Goal: Navigation & Orientation: Understand site structure

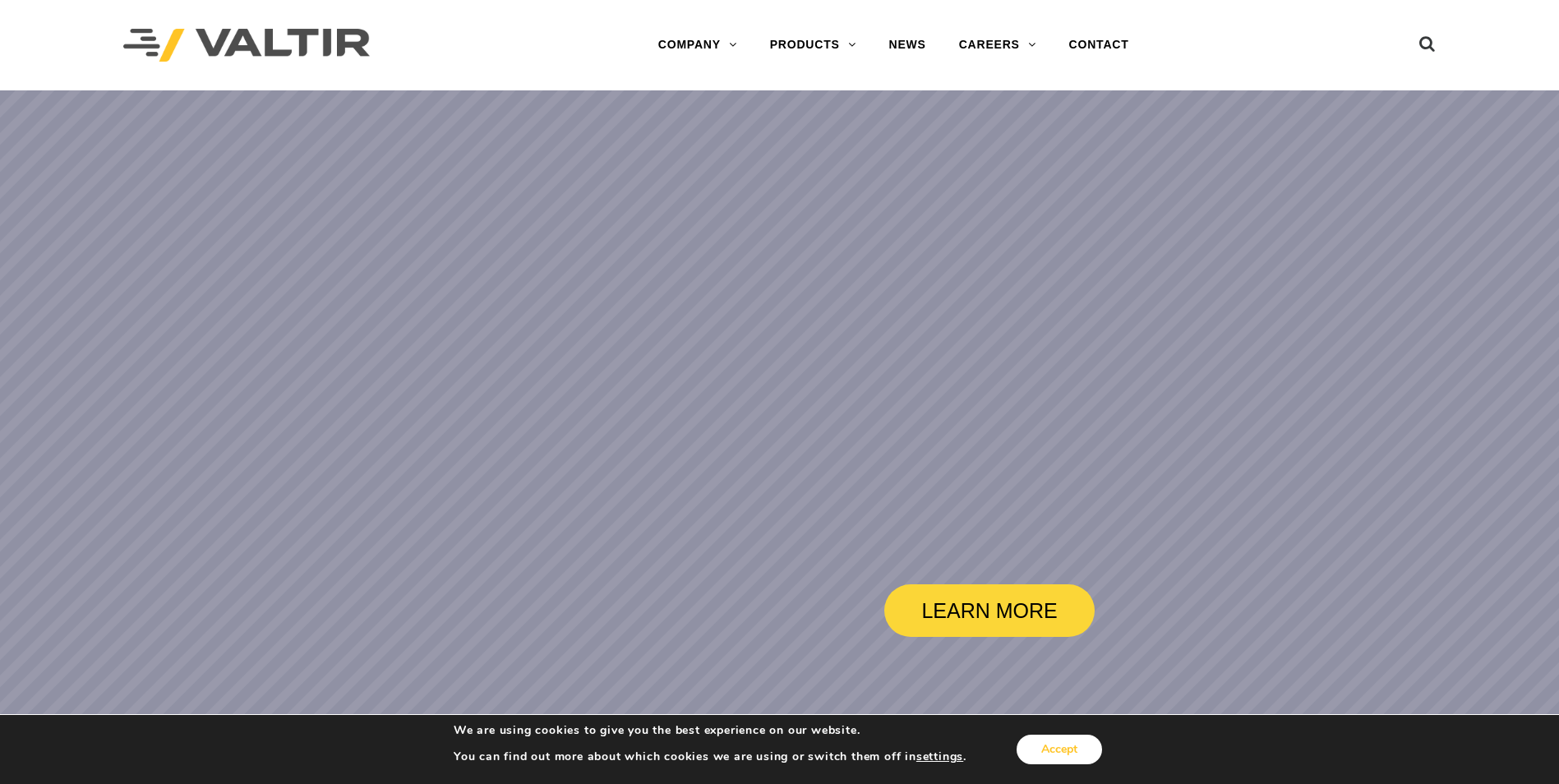
click at [1080, 750] on button "Accept" at bounding box center [1059, 749] width 86 height 30
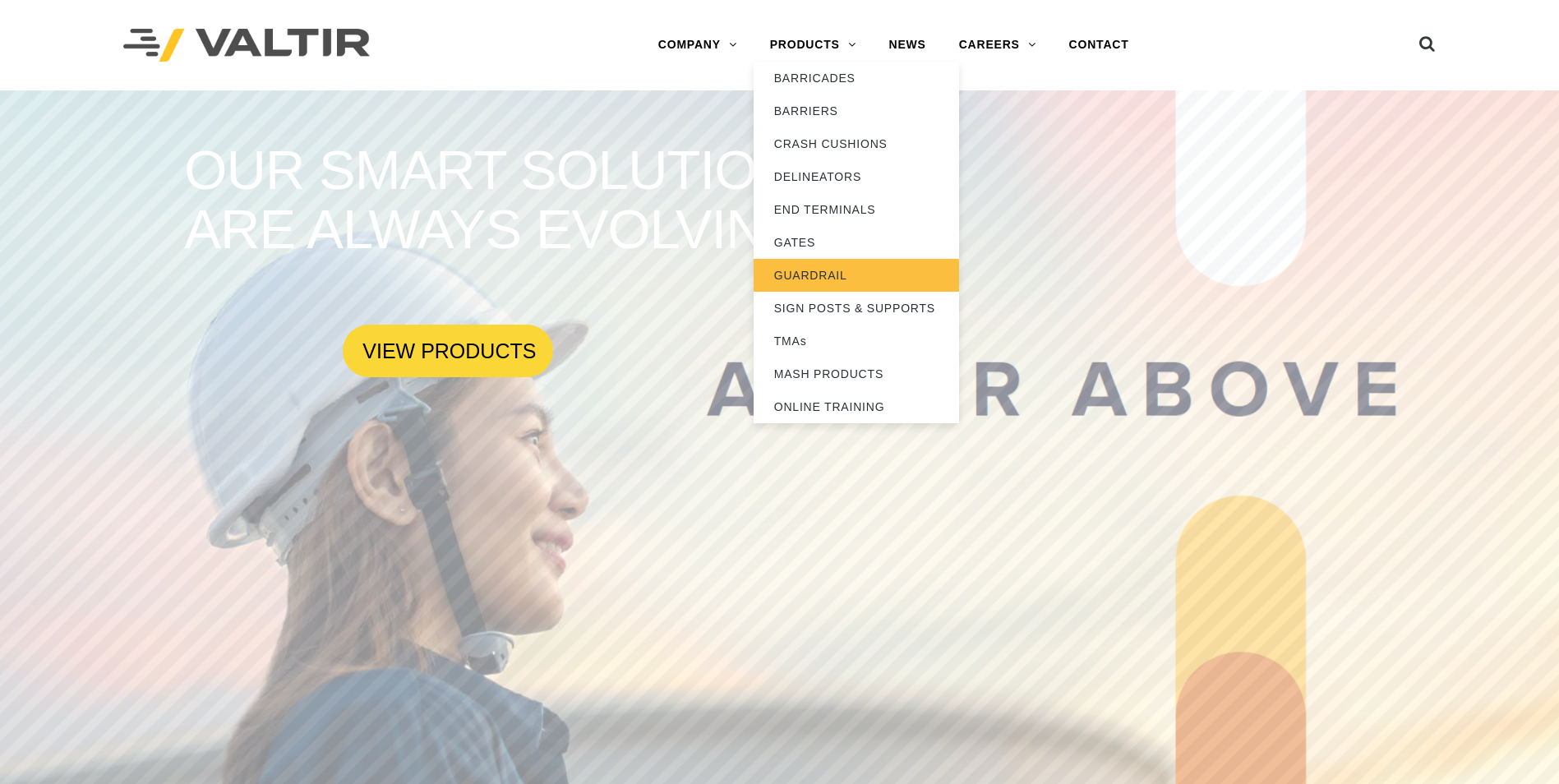
click at [803, 274] on link "GUARDRAIL" at bounding box center [856, 275] width 205 height 33
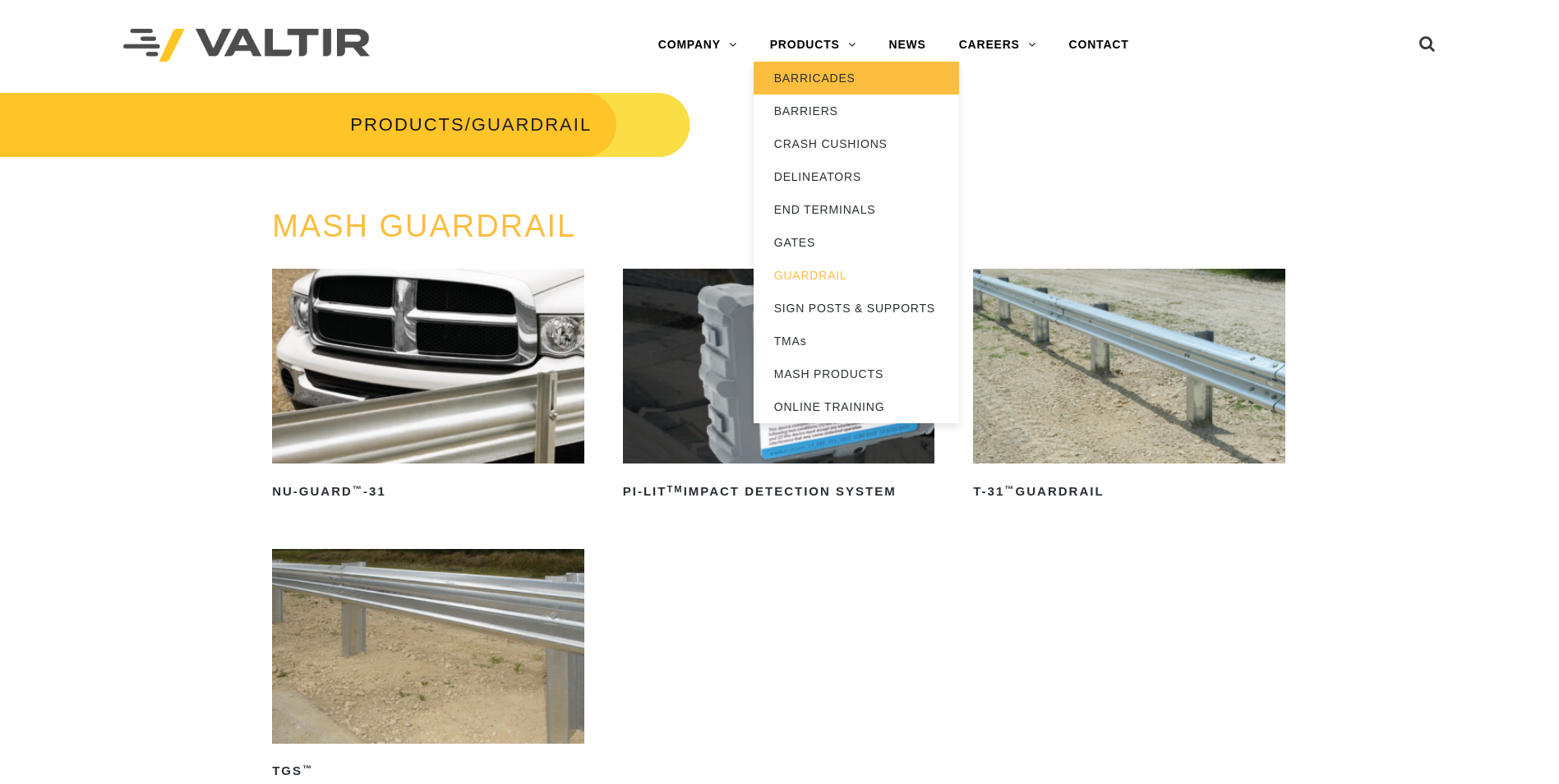
click at [786, 74] on link "BARRICADES" at bounding box center [856, 78] width 205 height 33
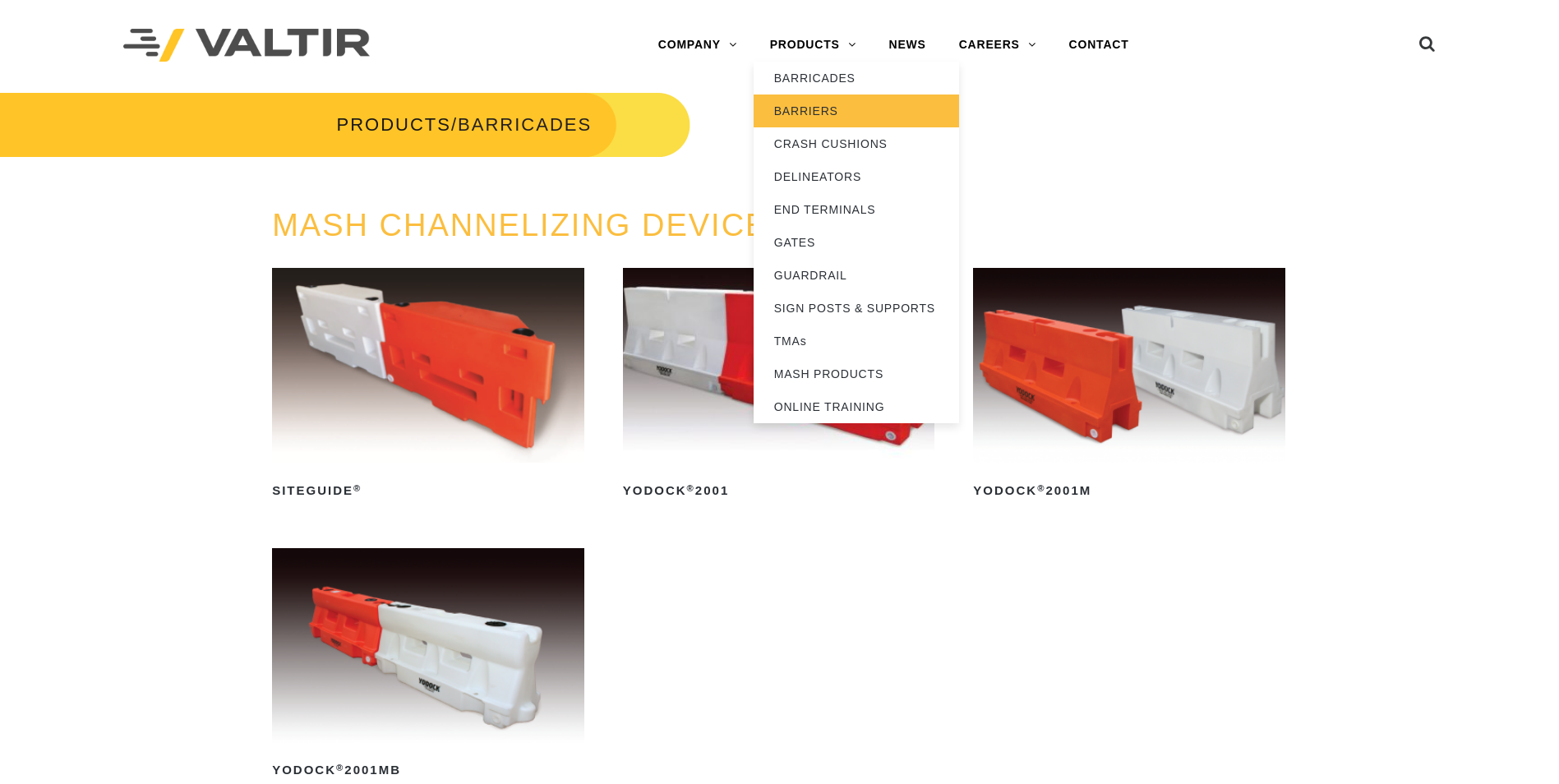
click at [796, 111] on link "BARRIERS" at bounding box center [856, 110] width 205 height 33
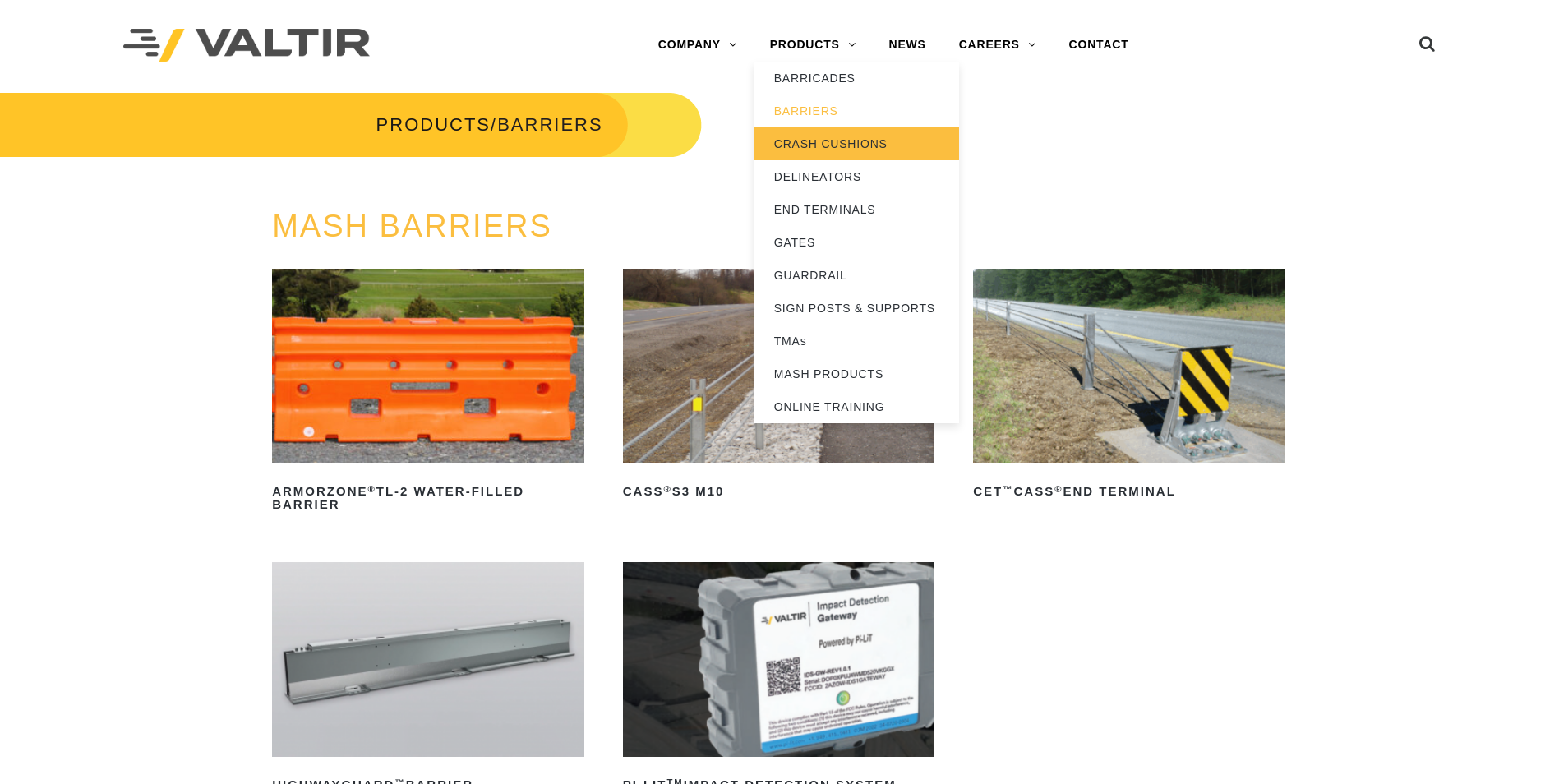
click at [807, 141] on link "CRASH CUSHIONS" at bounding box center [856, 144] width 205 height 33
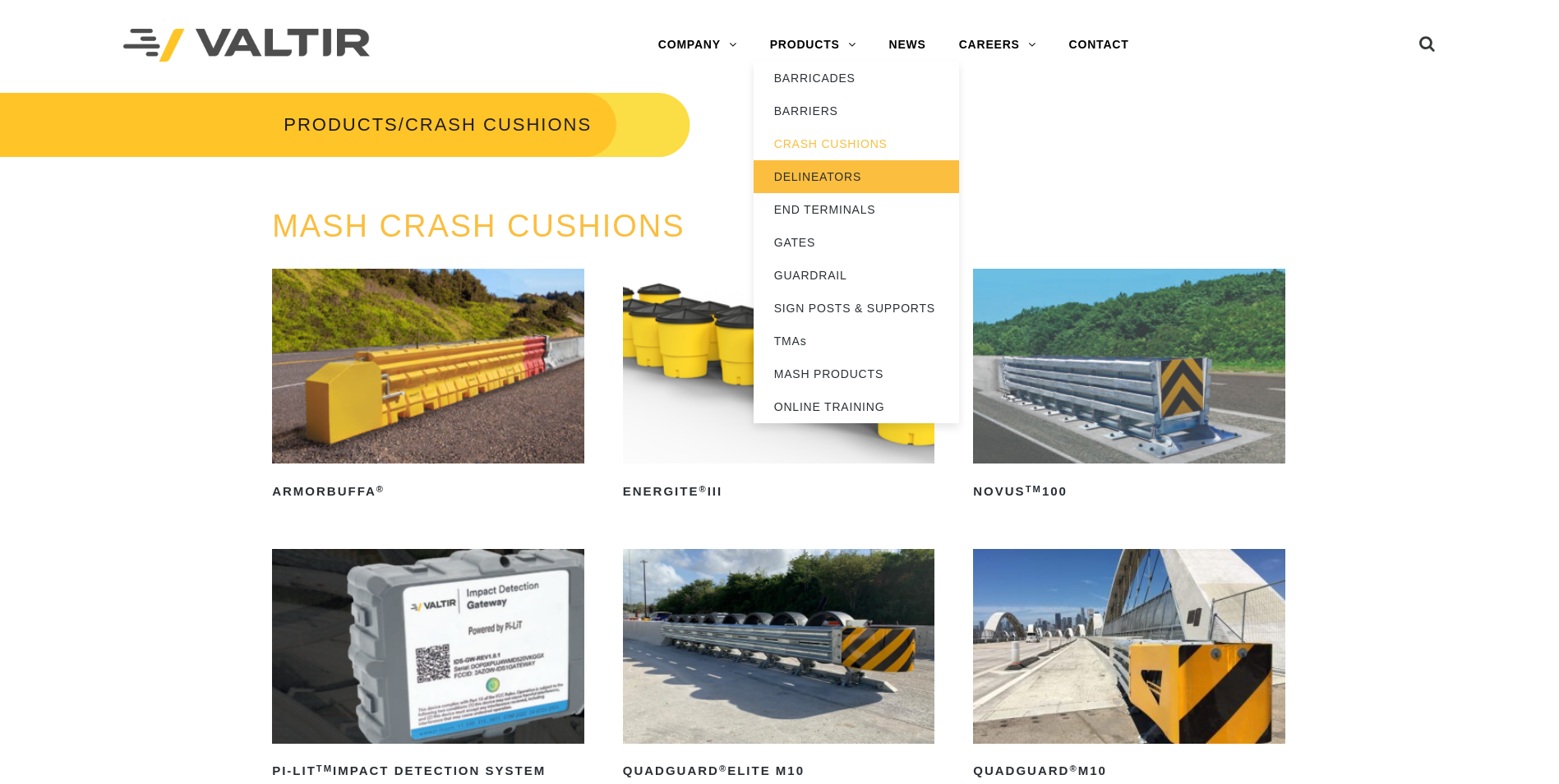
click at [814, 172] on link "DELINEATORS" at bounding box center [856, 176] width 205 height 33
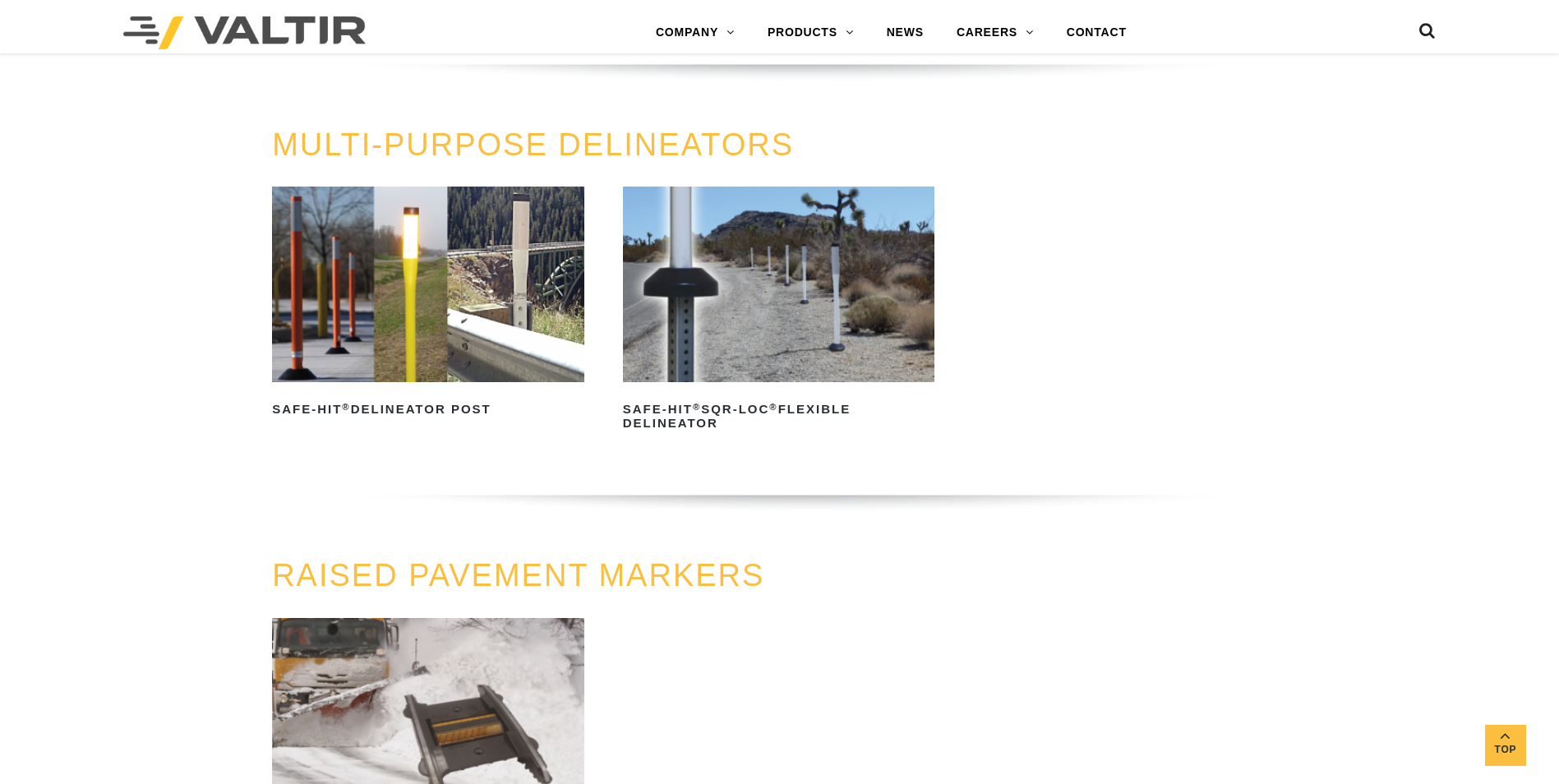
scroll to position [493, 0]
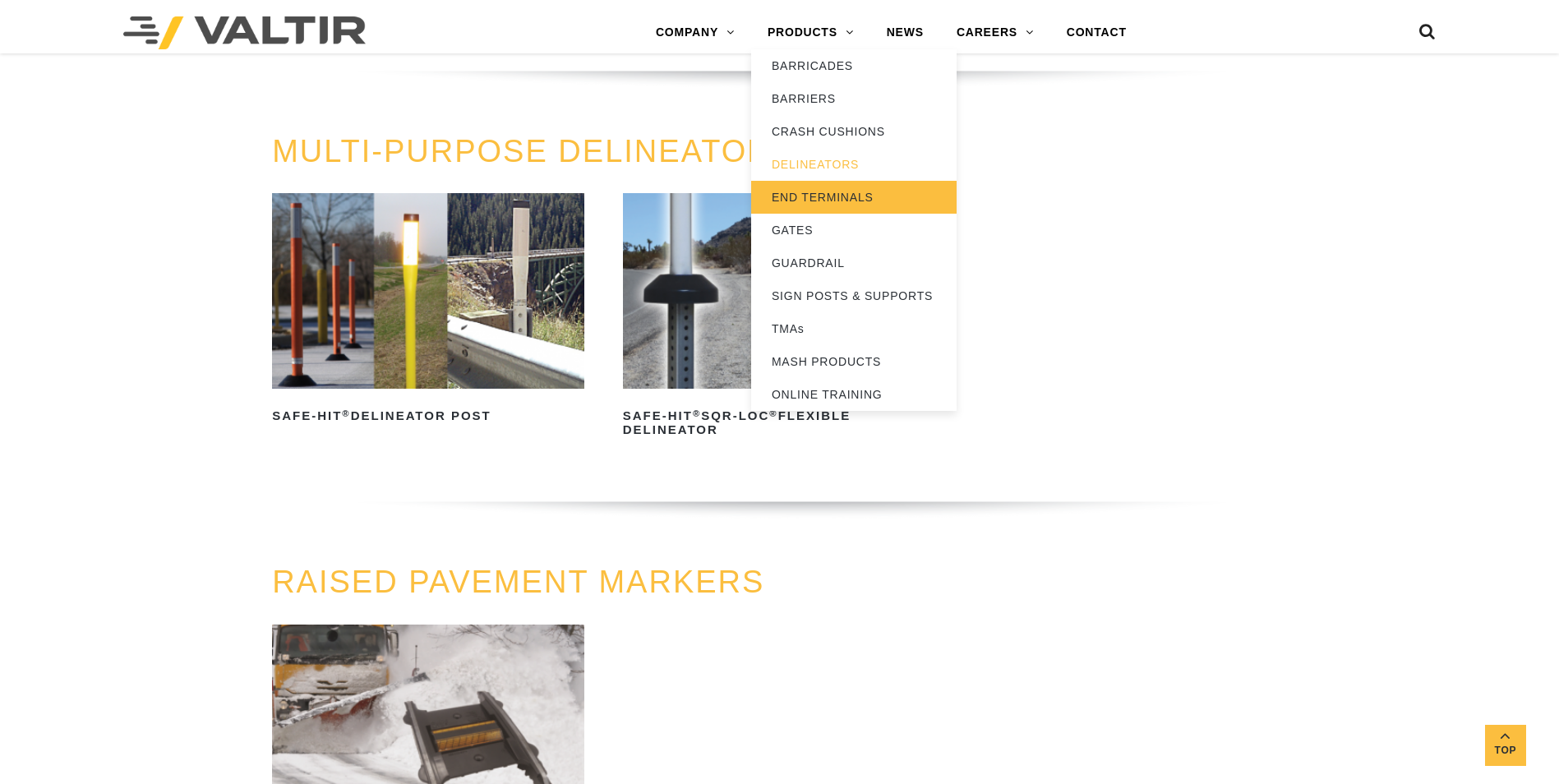
click at [833, 190] on link "END TERMINALS" at bounding box center [854, 197] width 205 height 33
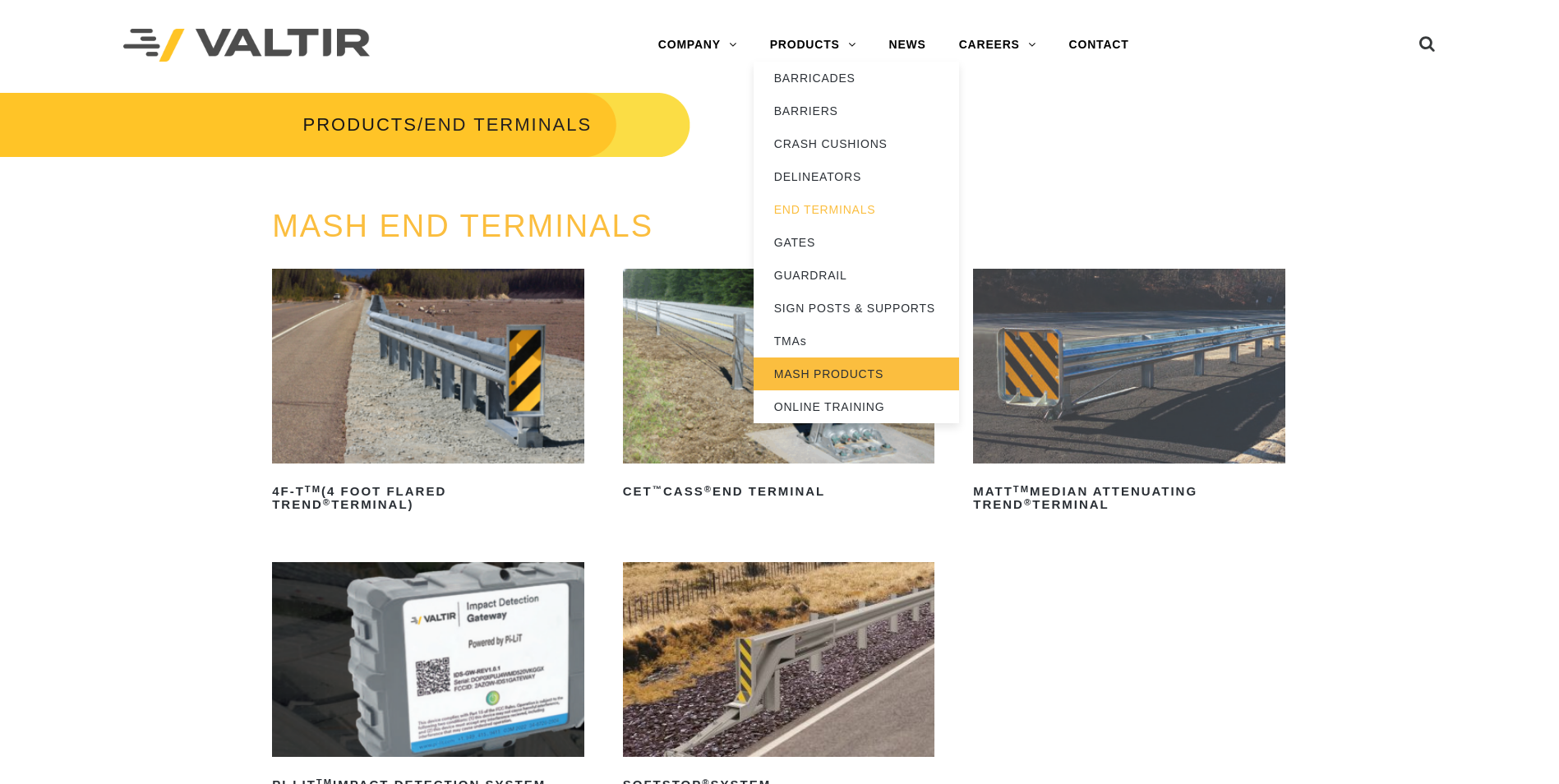
click at [837, 371] on link "MASH PRODUCTS" at bounding box center [856, 373] width 205 height 33
